Goal: Complete application form

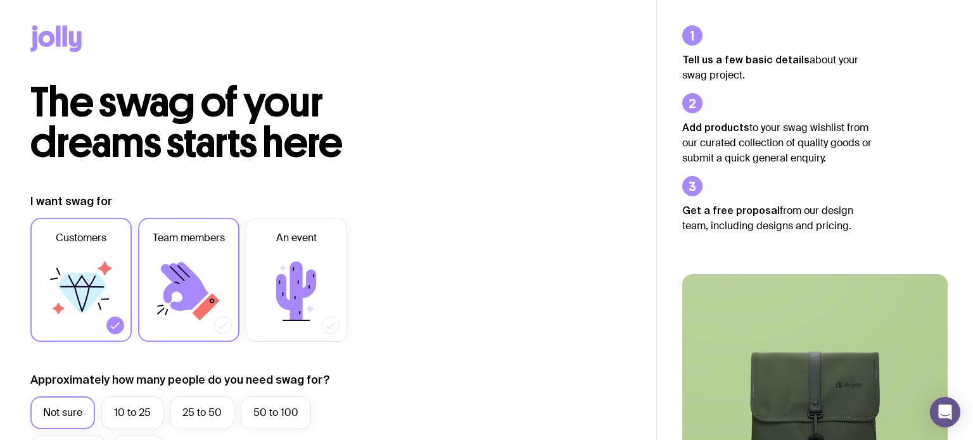
click at [179, 281] on icon at bounding box center [185, 286] width 48 height 49
click at [0, 0] on input "Team members" at bounding box center [0, 0] width 0 height 0
click at [151, 407] on label "10 to 25" at bounding box center [132, 413] width 62 height 33
click at [0, 0] on input "10 to 25" at bounding box center [0, 0] width 0 height 0
click at [125, 282] on label "Customers" at bounding box center [80, 280] width 101 height 124
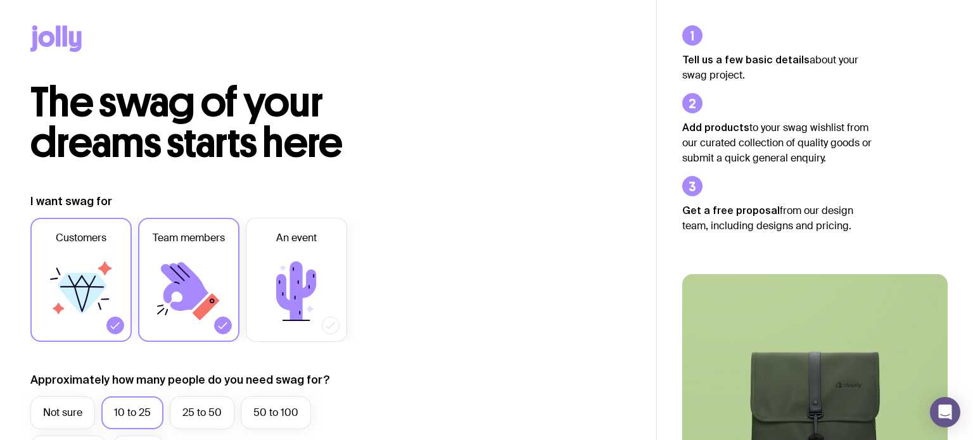
click at [0, 0] on input "Customers" at bounding box center [0, 0] width 0 height 0
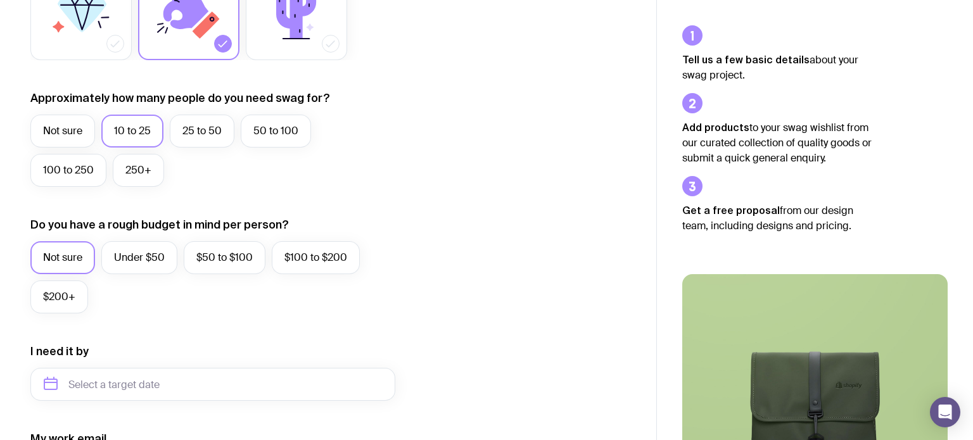
scroll to position [288, 0]
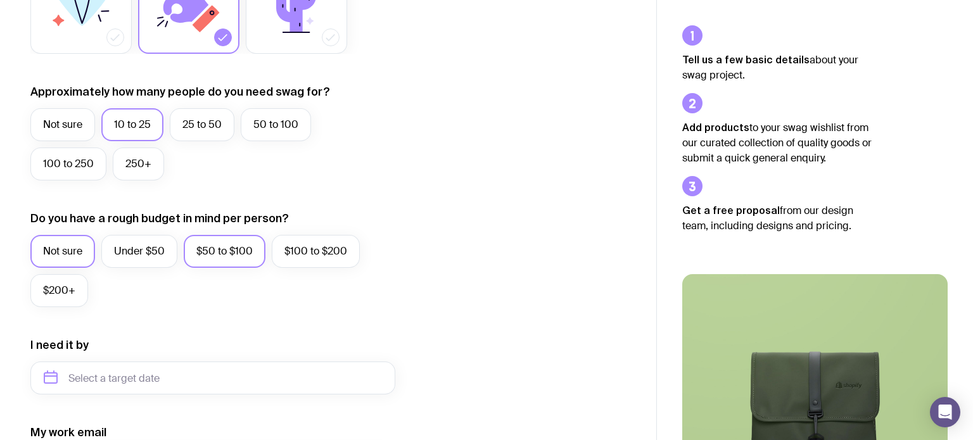
click at [207, 252] on label "$50 to $100" at bounding box center [225, 251] width 82 height 33
click at [0, 0] on input "$50 to $100" at bounding box center [0, 0] width 0 height 0
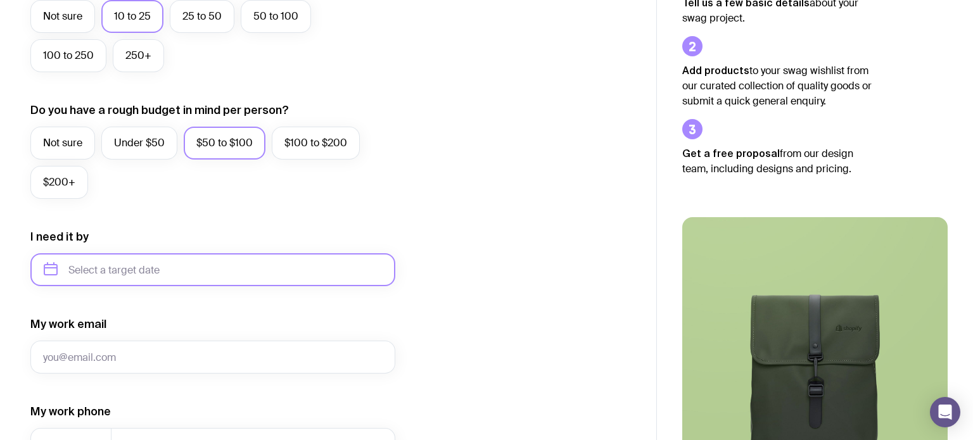
click at [143, 260] on input "text" at bounding box center [212, 269] width 365 height 33
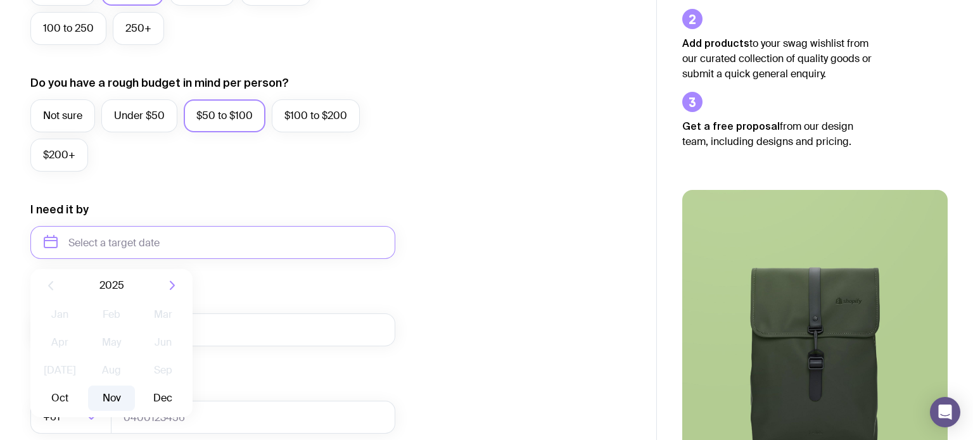
click at [132, 400] on button "Nov" at bounding box center [111, 398] width 46 height 25
type input "[DATE]"
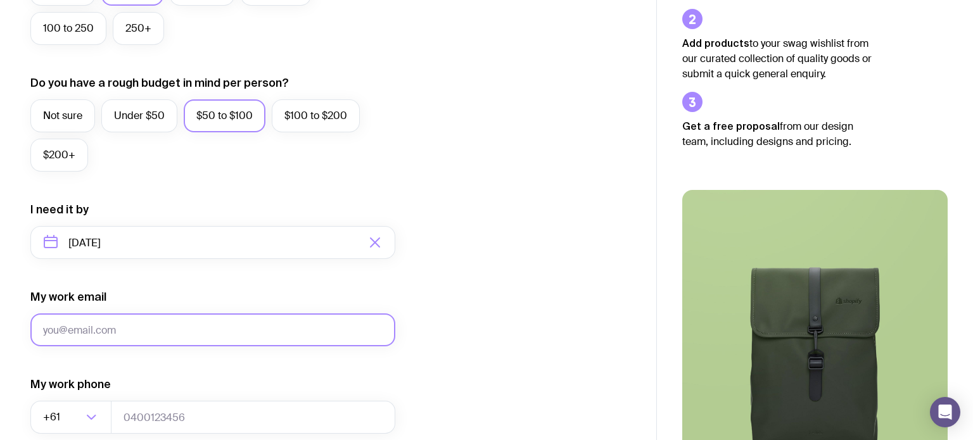
click at [124, 328] on input "My work email" at bounding box center [212, 330] width 365 height 33
type input "[EMAIL_ADDRESS][DOMAIN_NAME]"
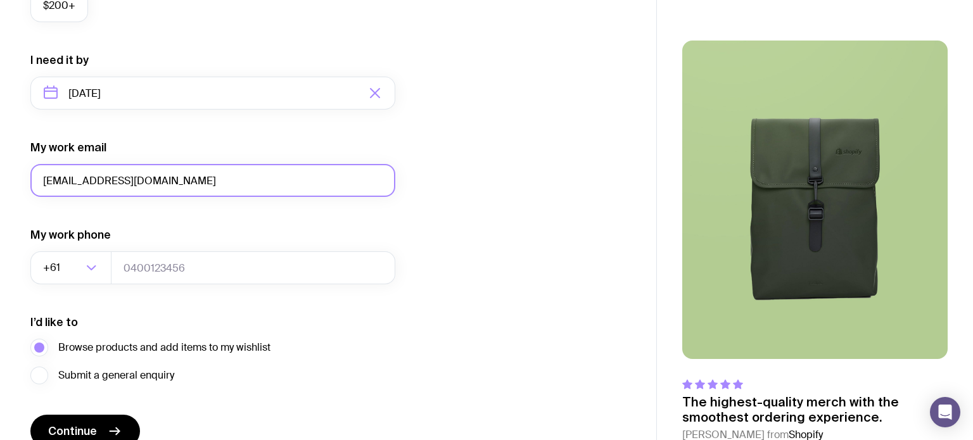
scroll to position [577, 0]
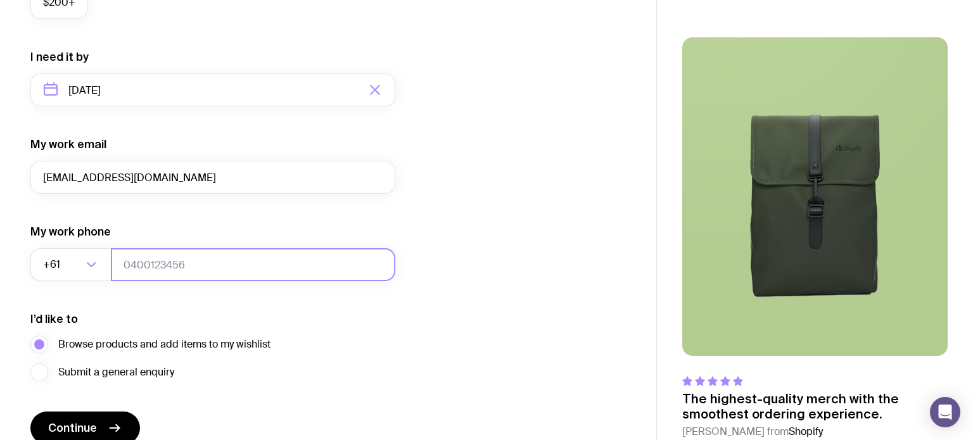
click at [153, 274] on input "tel" at bounding box center [253, 264] width 284 height 33
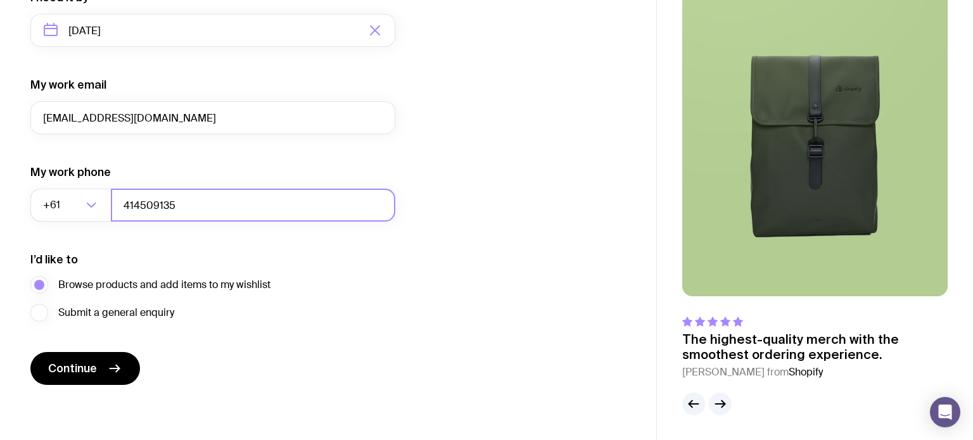
scroll to position [632, 0]
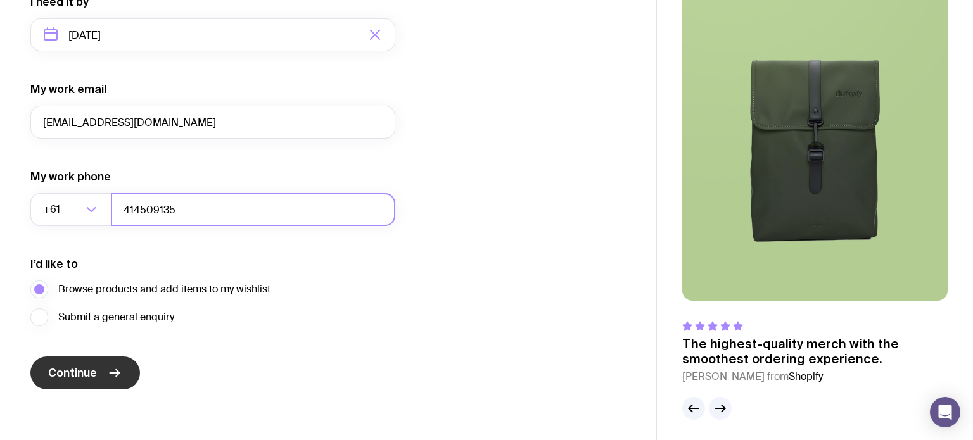
type input "414509135"
click at [132, 375] on button "Continue" at bounding box center [85, 373] width 110 height 33
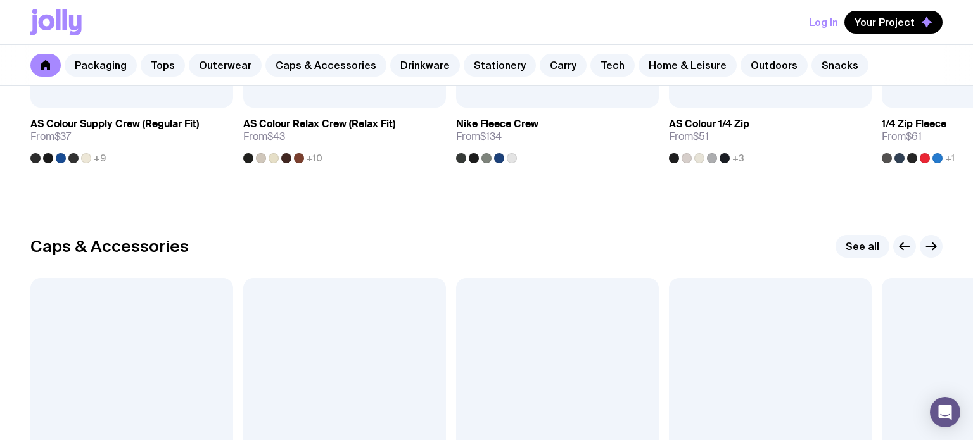
scroll to position [1482, 0]
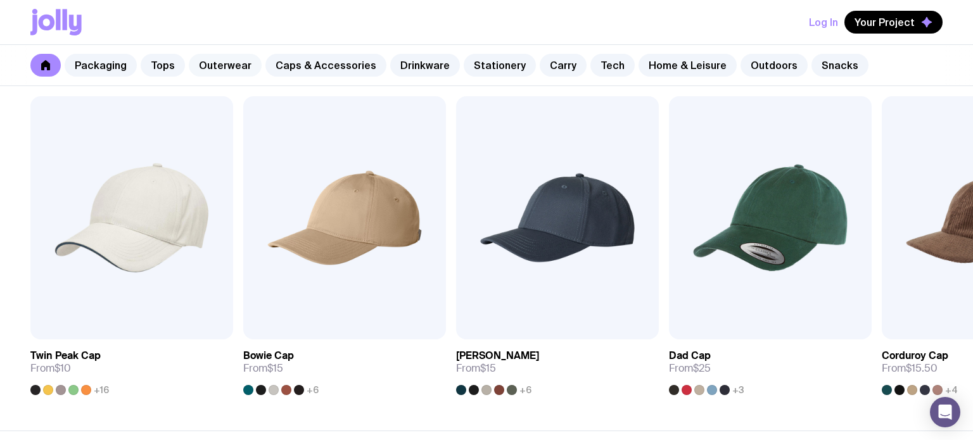
click at [248, 61] on link "Outerwear" at bounding box center [225, 65] width 73 height 23
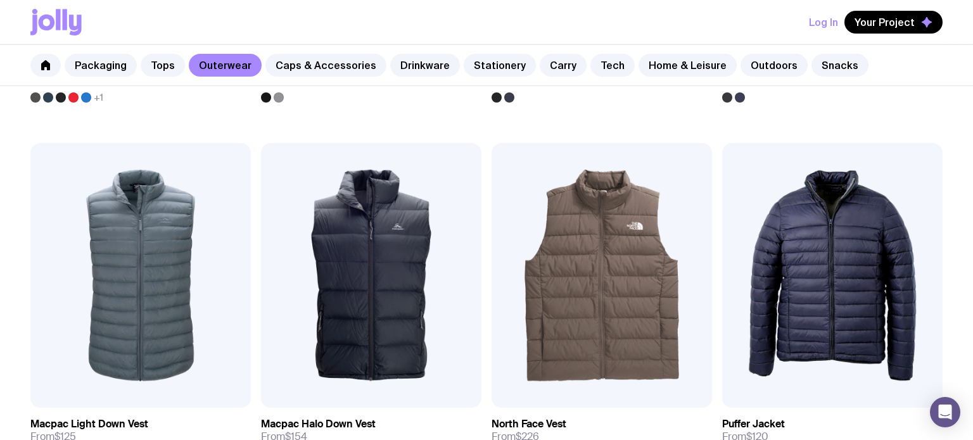
scroll to position [938, 0]
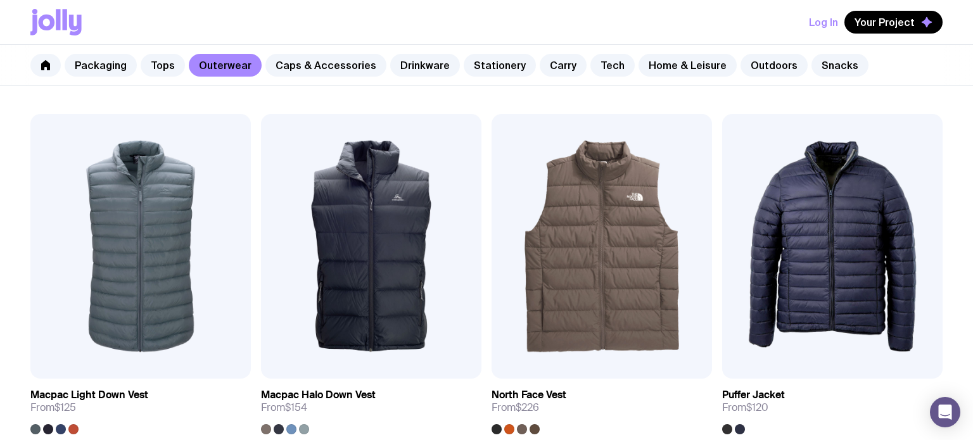
scroll to position [1482, 0]
